Goal: Task Accomplishment & Management: Complete application form

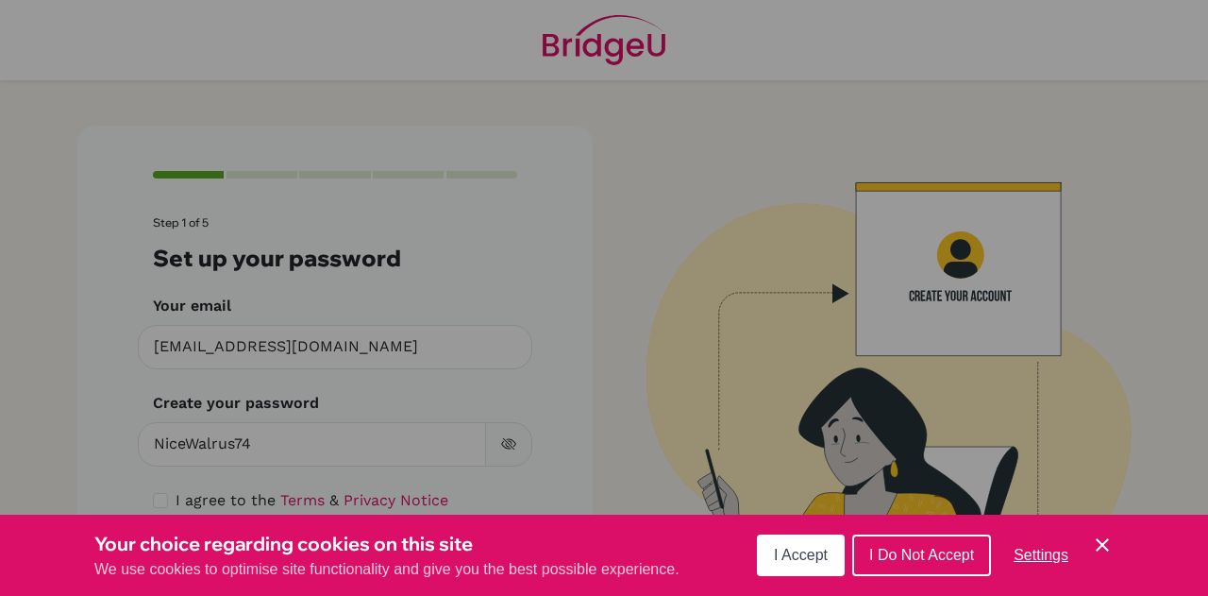
click at [1105, 547] on icon "Save and close" at bounding box center [1102, 544] width 13 height 13
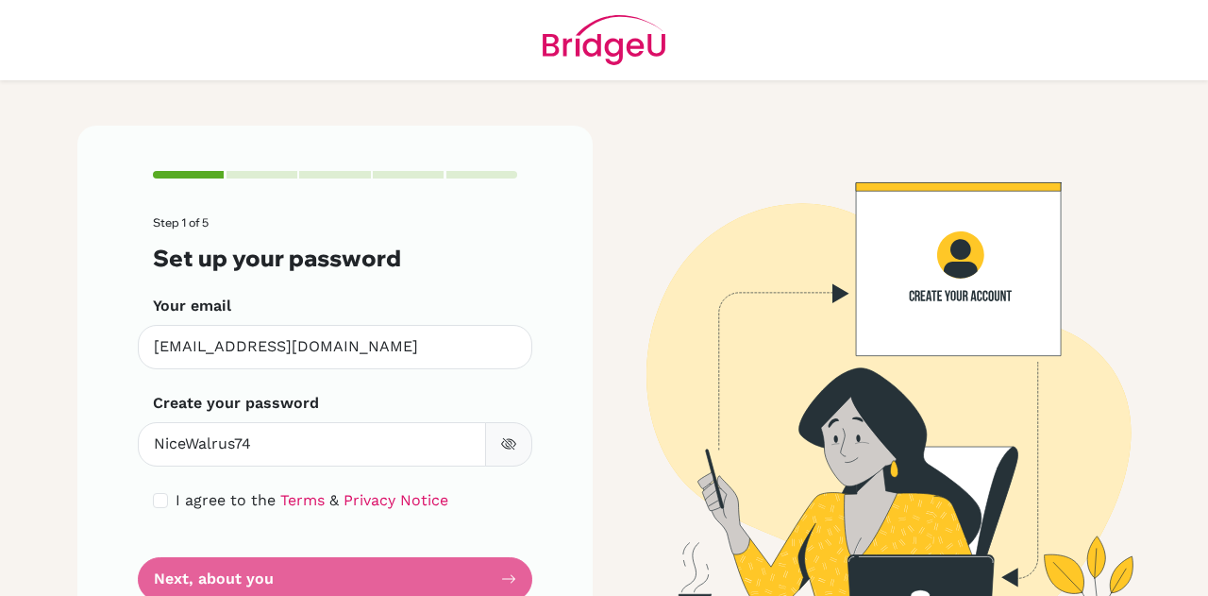
click at [509, 441] on icon "button" at bounding box center [508, 443] width 15 height 15
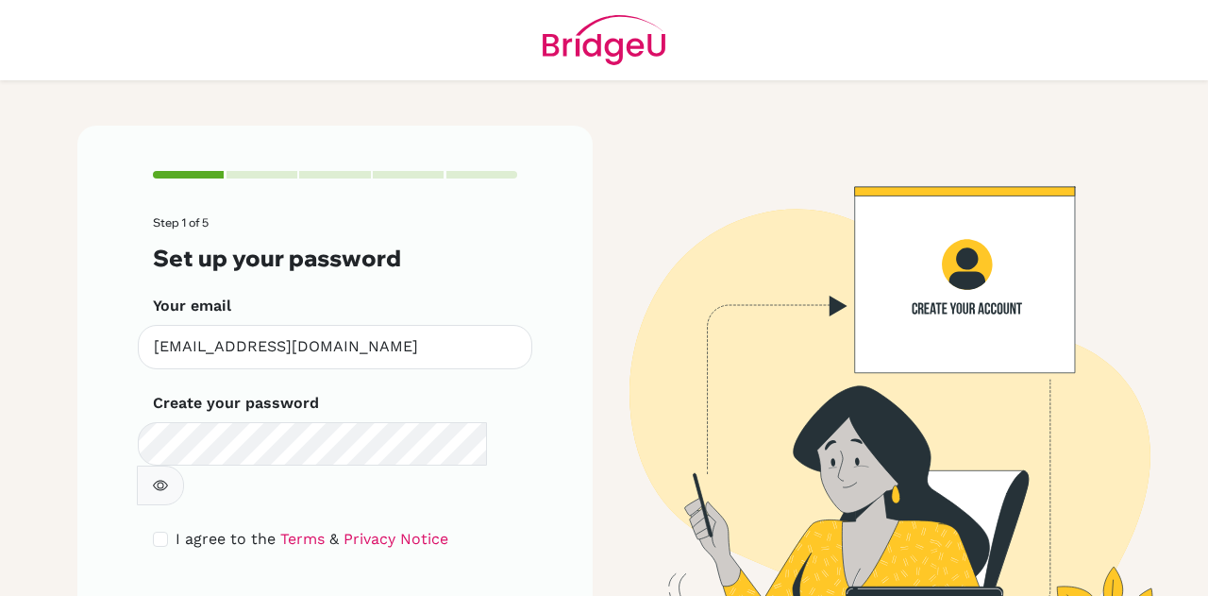
click at [157, 528] on div "I agree to the Terms & Privacy Notice" at bounding box center [335, 539] width 364 height 23
click at [155, 531] on input "checkbox" at bounding box center [160, 538] width 15 height 15
checkbox input "true"
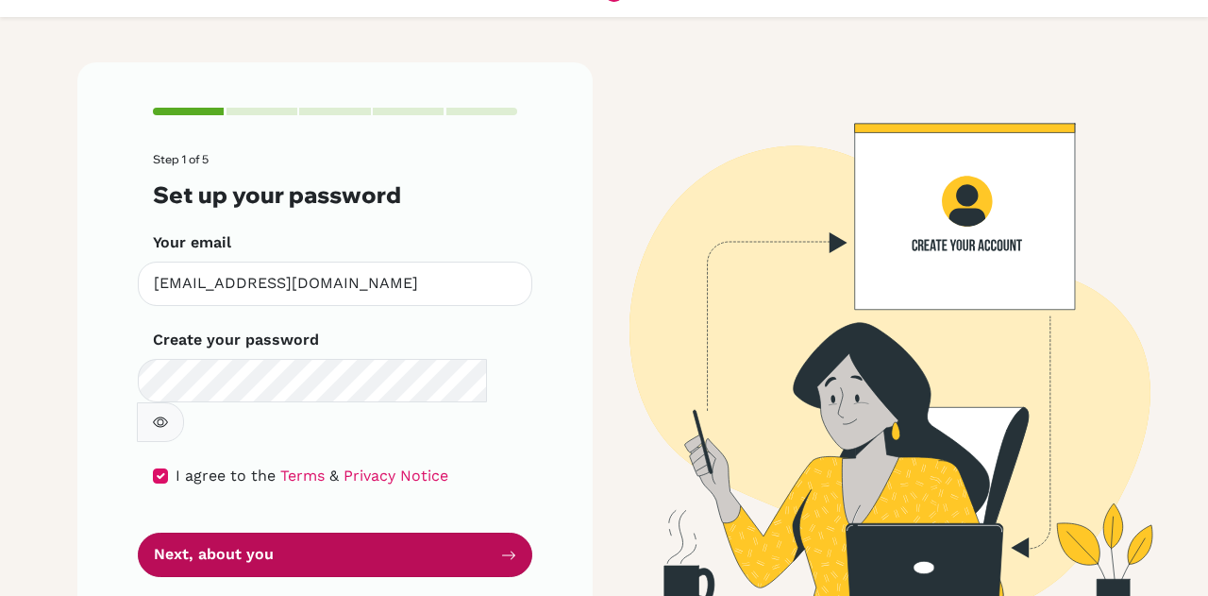
click at [501, 548] on icon "submit" at bounding box center [508, 555] width 15 height 15
click at [199, 532] on button "Next, about you" at bounding box center [335, 554] width 395 height 44
click at [512, 532] on button "Next, about you" at bounding box center [335, 554] width 395 height 44
click at [323, 532] on button "Next, about you" at bounding box center [335, 554] width 395 height 44
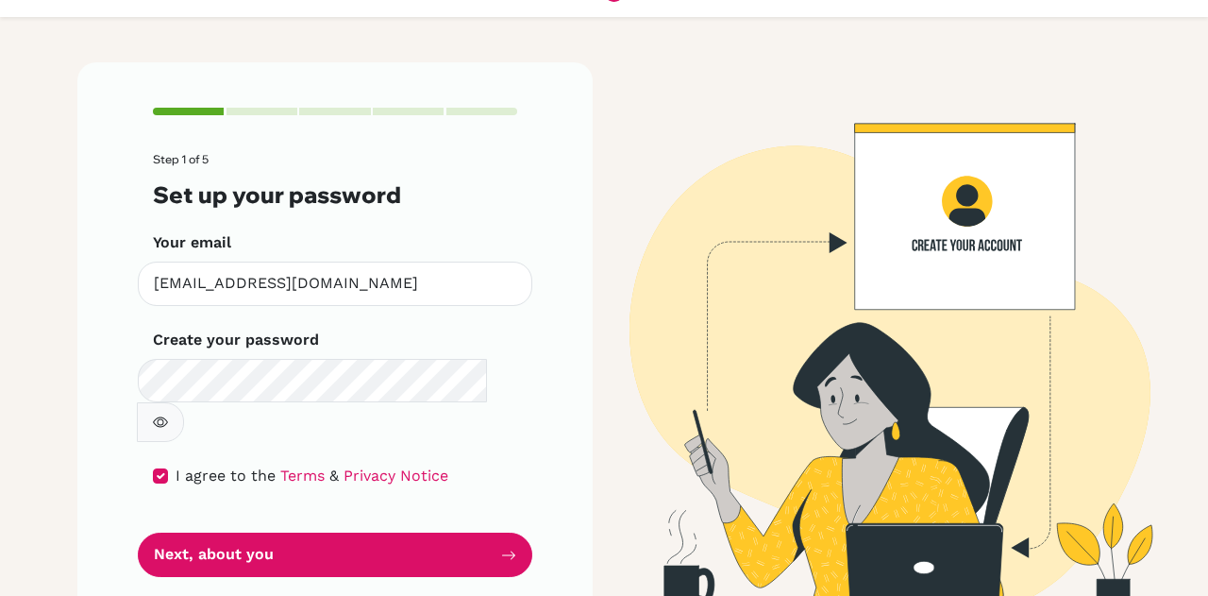
click at [168, 417] on icon "button" at bounding box center [160, 422] width 15 height 10
click at [168, 414] on icon "button" at bounding box center [160, 421] width 15 height 15
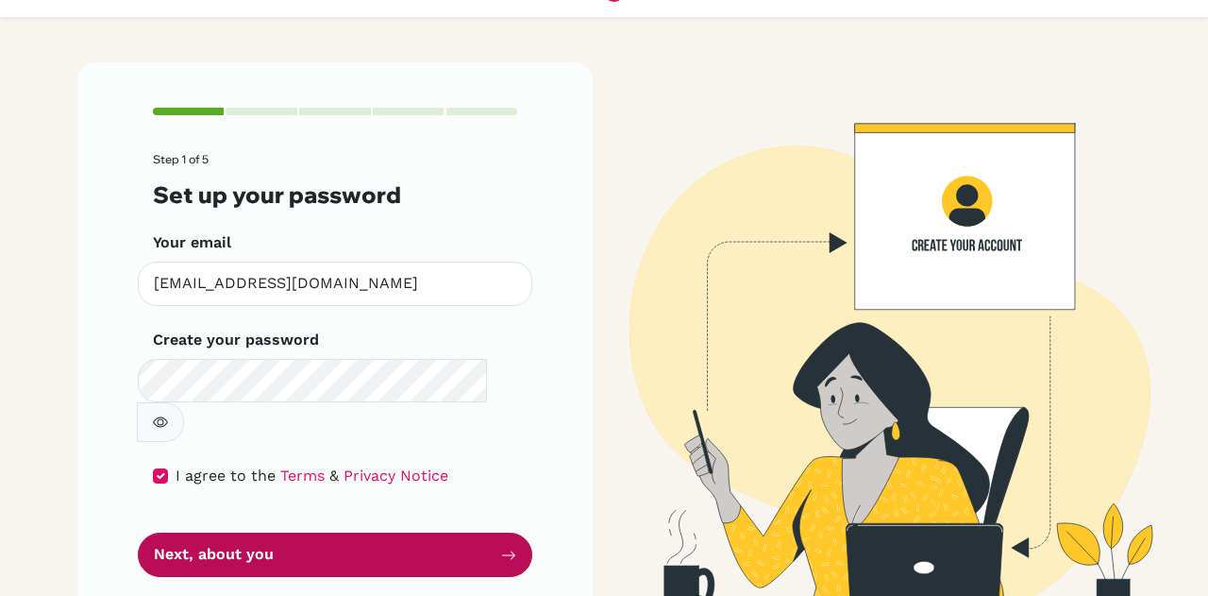
click at [431, 532] on button "Next, about you" at bounding box center [335, 554] width 395 height 44
click at [440, 532] on button "Next, about you" at bounding box center [335, 554] width 395 height 44
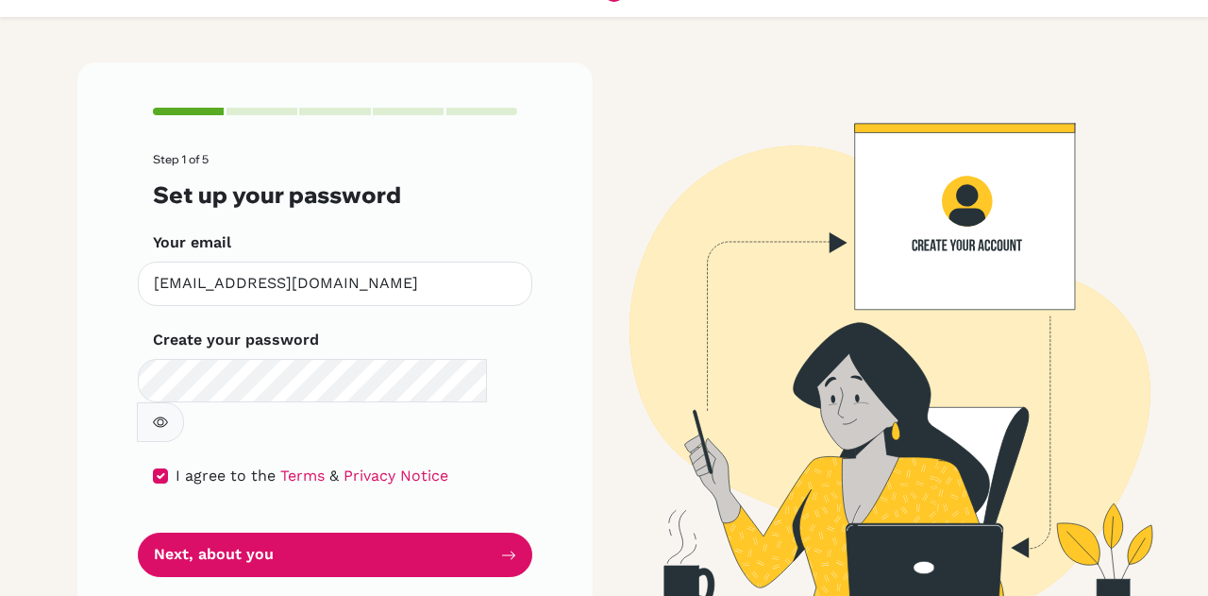
click at [184, 402] on button "button" at bounding box center [160, 422] width 47 height 40
